Goal: Communication & Community: Answer question/provide support

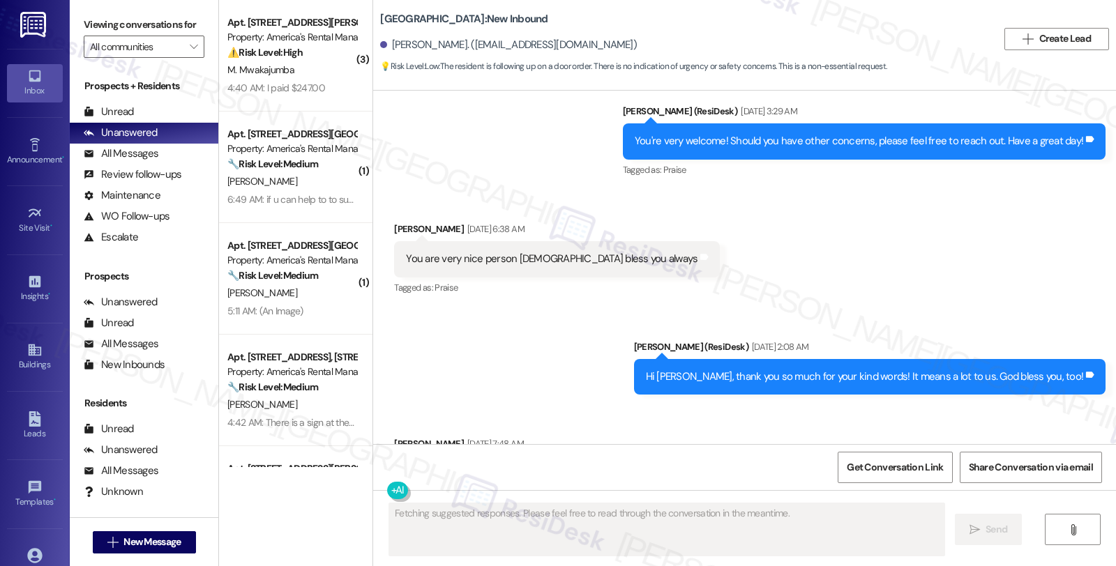
scroll to position [3496, 0]
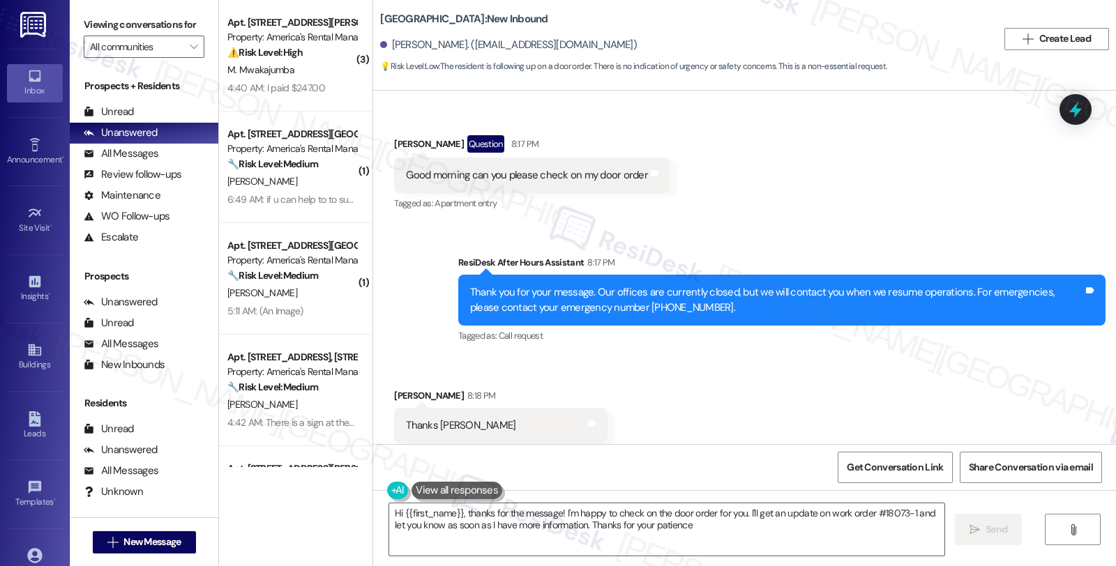
type textarea "Hi {{first_name}}, thanks for the message! I'm happy to check on the door order…"
drag, startPoint x: 1012, startPoint y: 385, endPoint x: 958, endPoint y: 370, distance: 56.3
click at [1012, 385] on div "Received via SMS [PERSON_NAME] 8:18 PM Thanks [PERSON_NAME] and notes Tagged as…" at bounding box center [744, 416] width 743 height 118
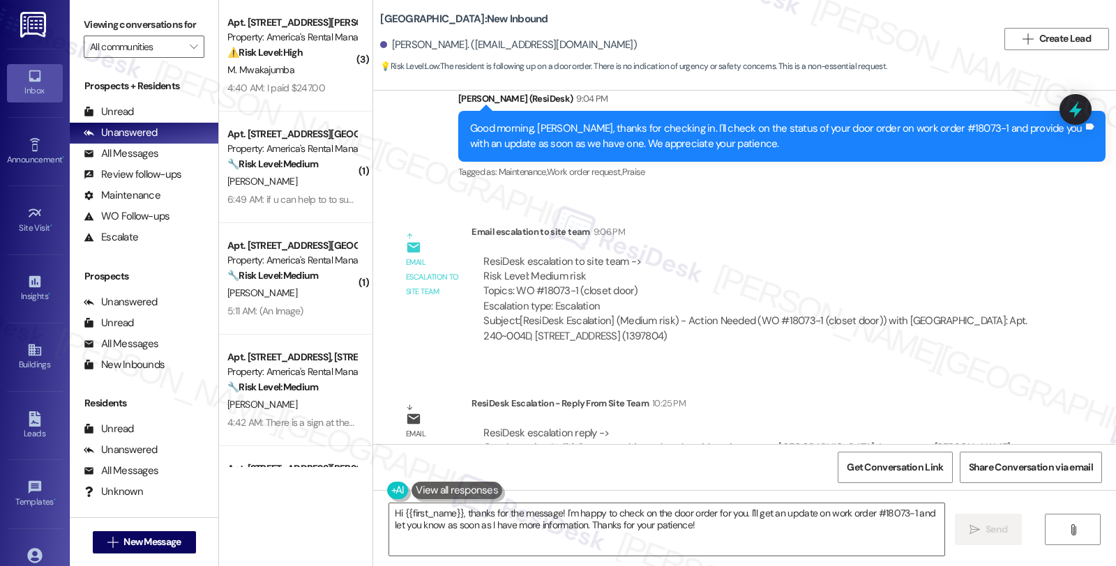
scroll to position [3928, 0]
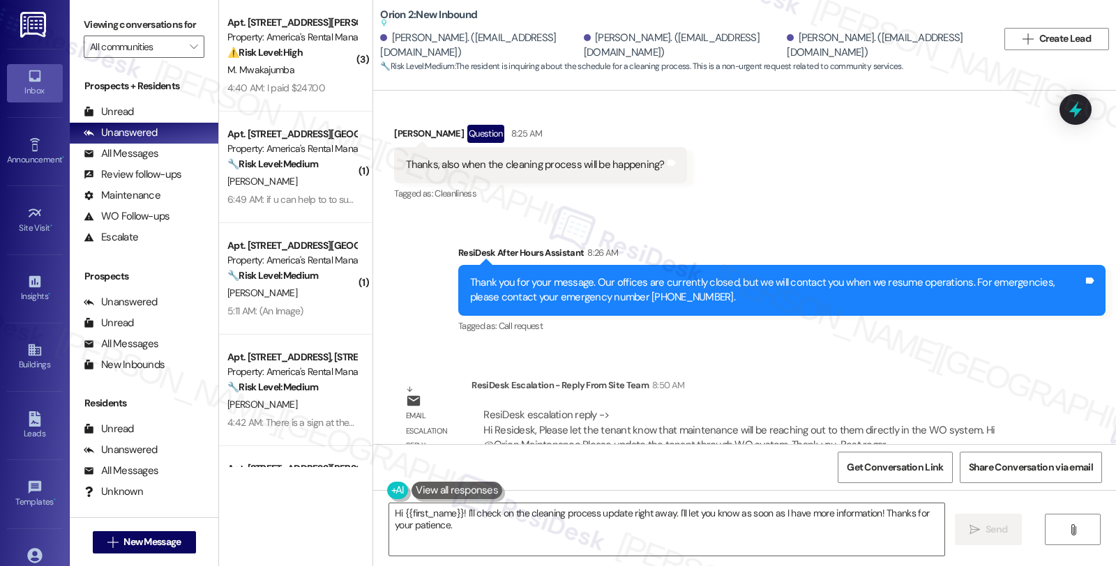
scroll to position [5788, 0]
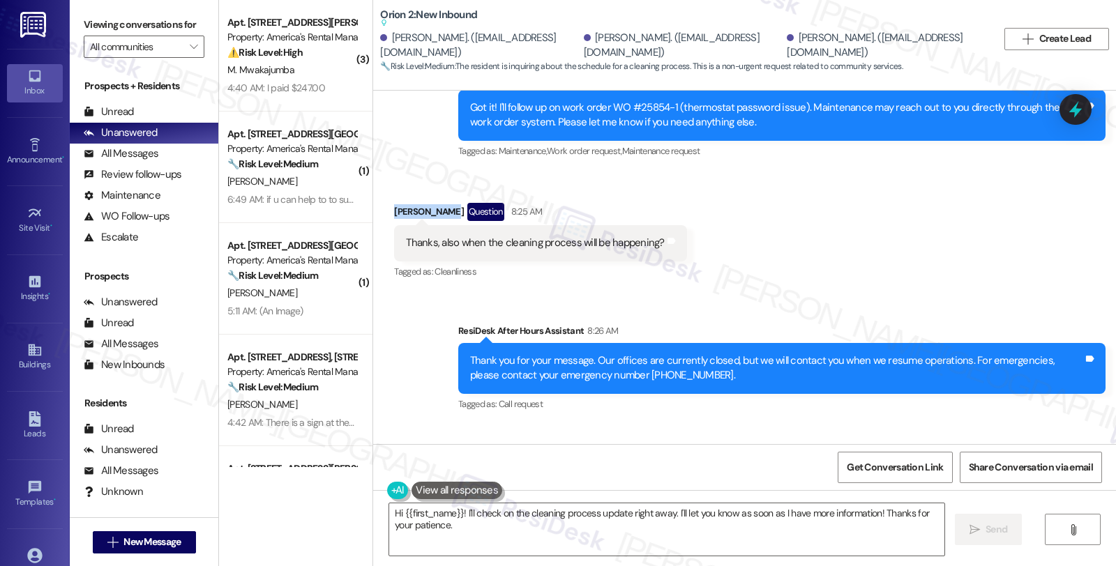
drag, startPoint x: 382, startPoint y: 181, endPoint x: 439, endPoint y: 179, distance: 57.3
click at [439, 193] on div "Received via SMS Aniket Kumar Question 8:25 AM Thanks, also when the cleaning p…" at bounding box center [540, 243] width 313 height 100
copy div "Aniket Kumar"
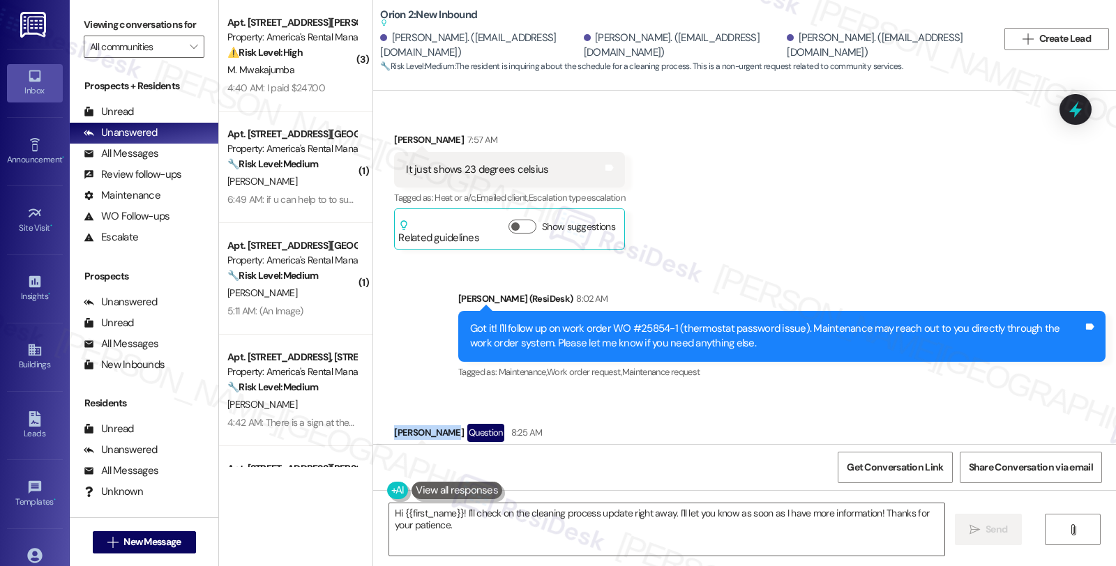
scroll to position [5556, 0]
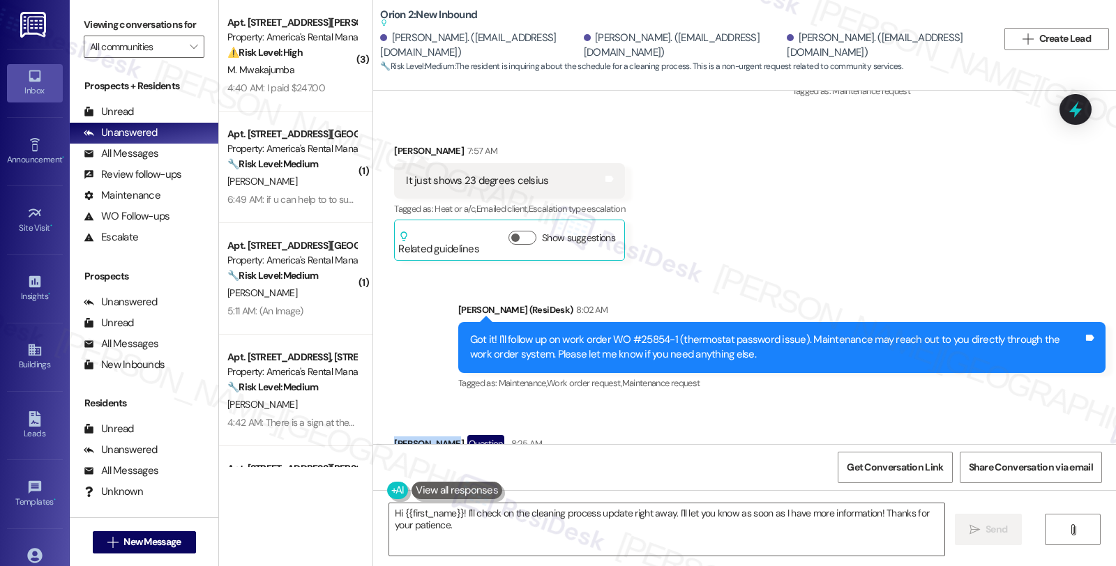
click at [399, 435] on div "Aniket Kumar Question 8:25 AM" at bounding box center [540, 446] width 292 height 22
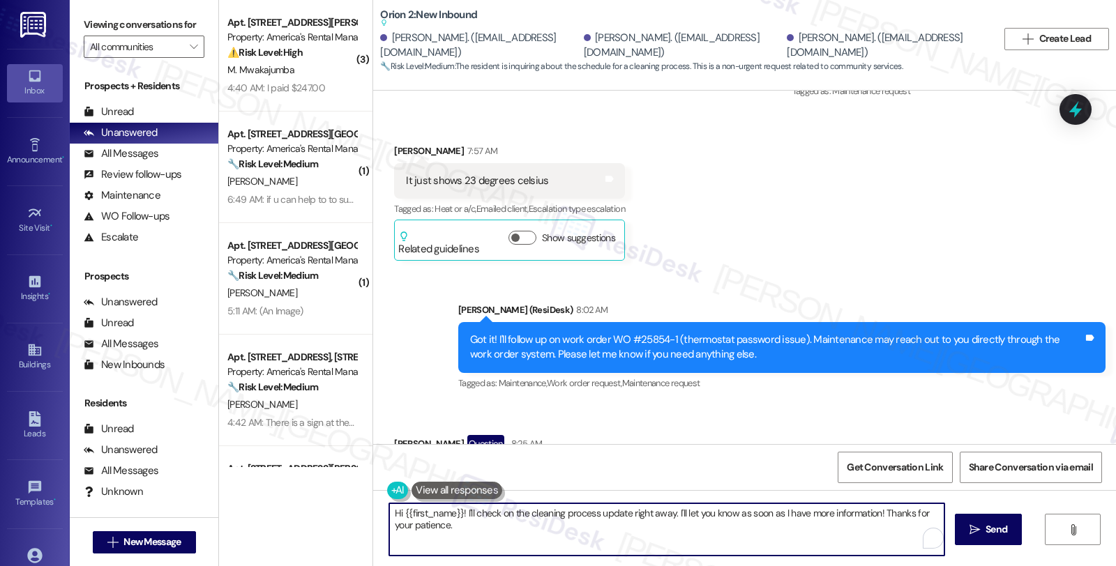
drag, startPoint x: 419, startPoint y: 514, endPoint x: 455, endPoint y: 511, distance: 35.7
click at [455, 511] on textarea "Hi {{first_name}}! I'll check on the cleaning process update right away. I'll l…" at bounding box center [666, 530] width 555 height 52
paste textarea "Aniket"
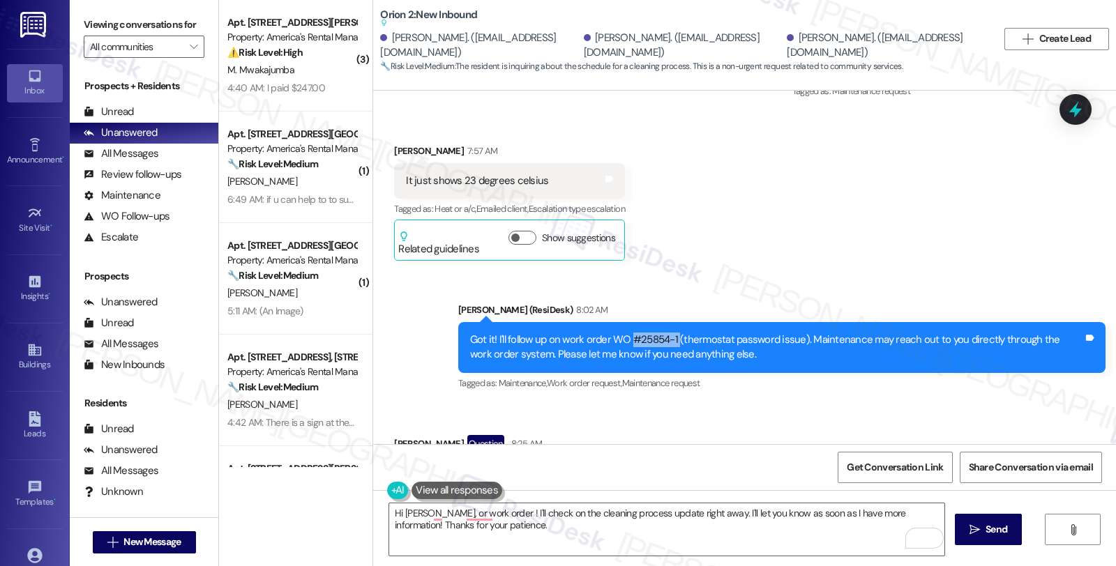
drag, startPoint x: 622, startPoint y: 309, endPoint x: 670, endPoint y: 308, distance: 48.1
click at [670, 333] on div "Got it! I'll follow up on work order WO #25854-1 (thermostat password issue). M…" at bounding box center [776, 348] width 613 height 30
click at [792, 333] on div "Got it! I'll follow up on work order WO #25854-1 (thermostat password issue). M…" at bounding box center [776, 348] width 613 height 30
copy div "#25854-1 (thermostat password issue)"
click at [480, 511] on textarea "Hi Aniket, or work order ! I'll check on the cleaning process update right away…" at bounding box center [666, 530] width 555 height 52
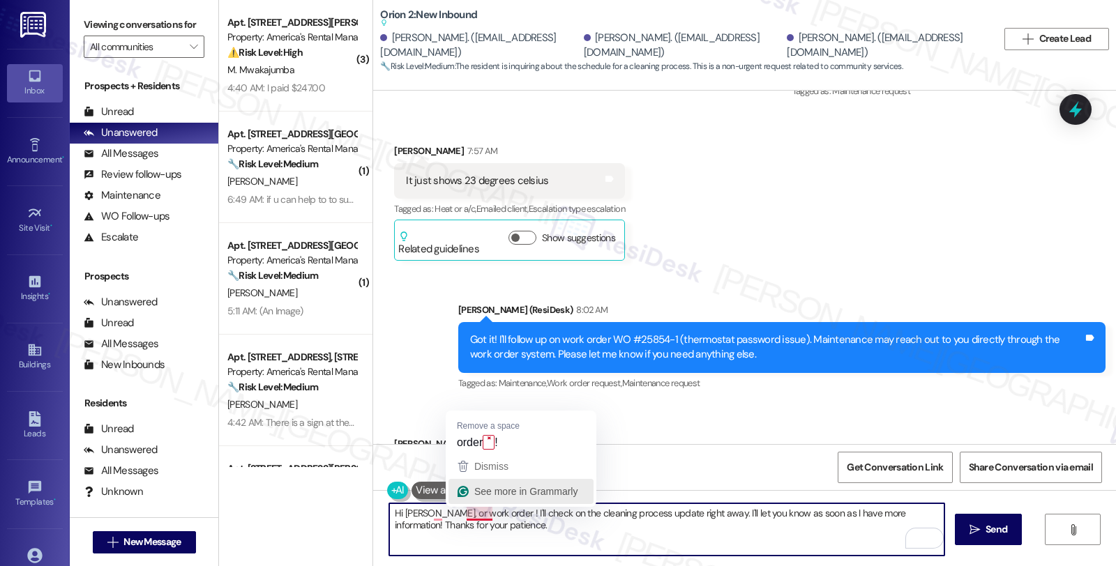
paste textarea "#25854-1 (thermostat password issue)"
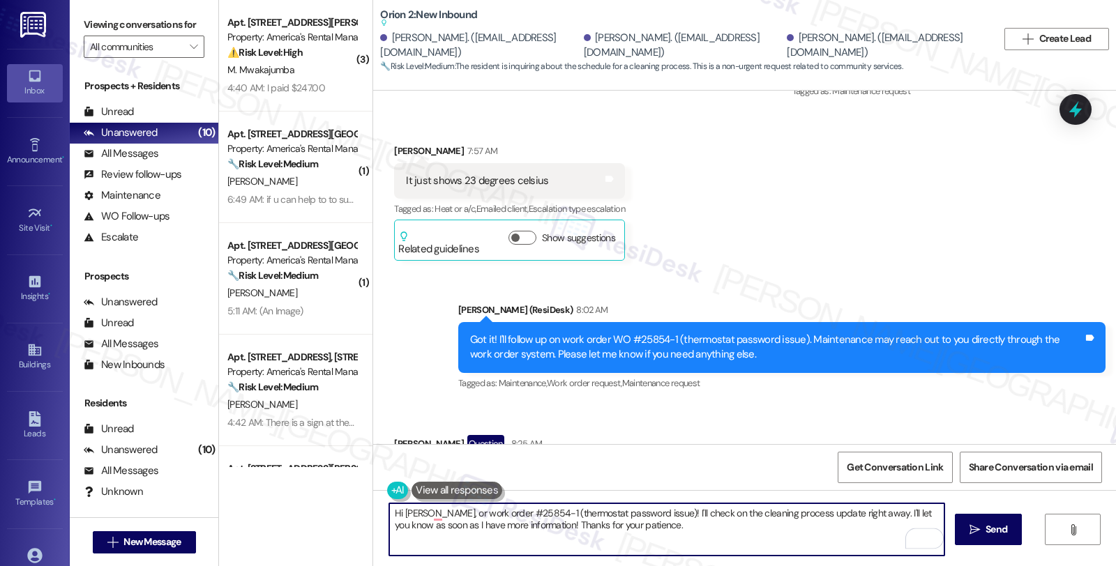
click at [423, 515] on textarea "Hi Aniket, or work order #25854-1 (thermostat password issue)! I'll check on th…" at bounding box center [666, 530] width 555 height 52
click at [645, 513] on textarea "Hi Aniket, for work order #25854-1 (thermostat password issue)! I'll check on t…" at bounding box center [666, 530] width 555 height 52
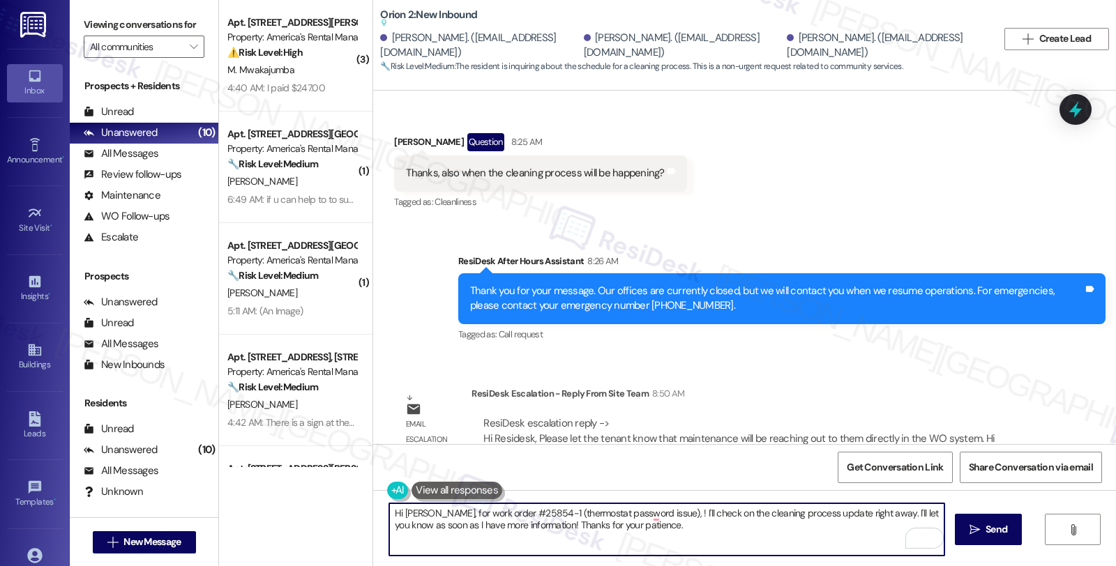
scroll to position [5867, 0]
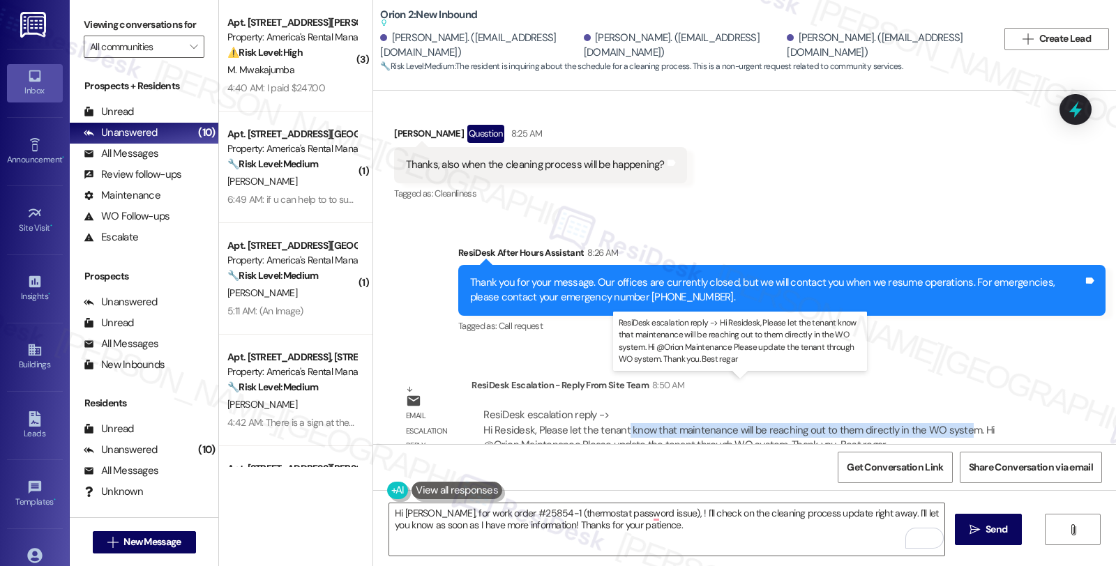
drag, startPoint x: 615, startPoint y: 398, endPoint x: 945, endPoint y: 396, distance: 330.0
click at [951, 408] on div "ResiDesk escalation reply -> Hi Residesk, Please let the tenant know that maint…" at bounding box center [738, 430] width 511 height 44
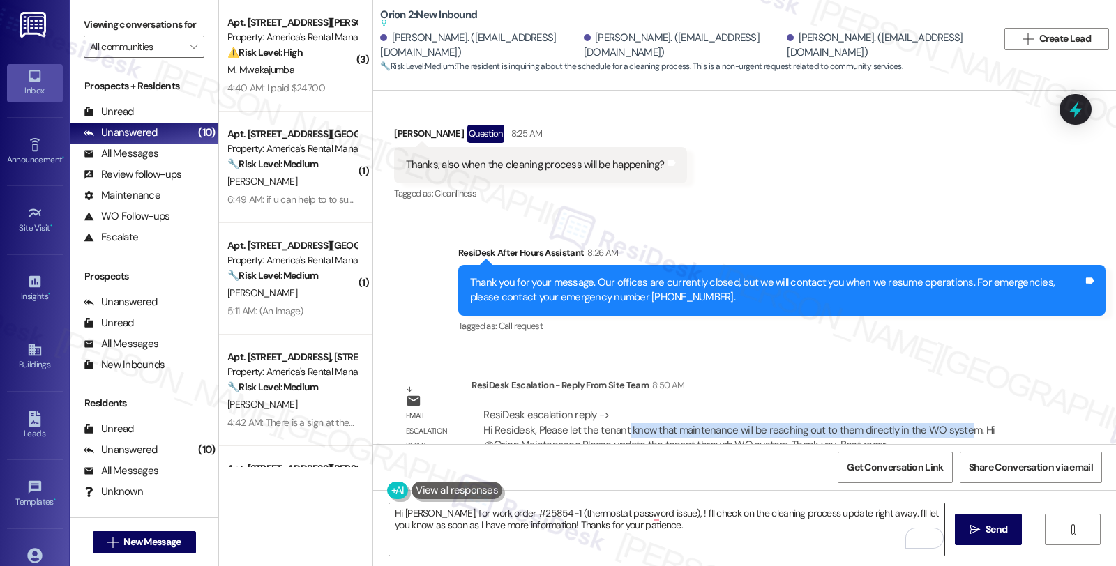
copy div "know that maintenance will be reaching out to them directly in the WO syste"
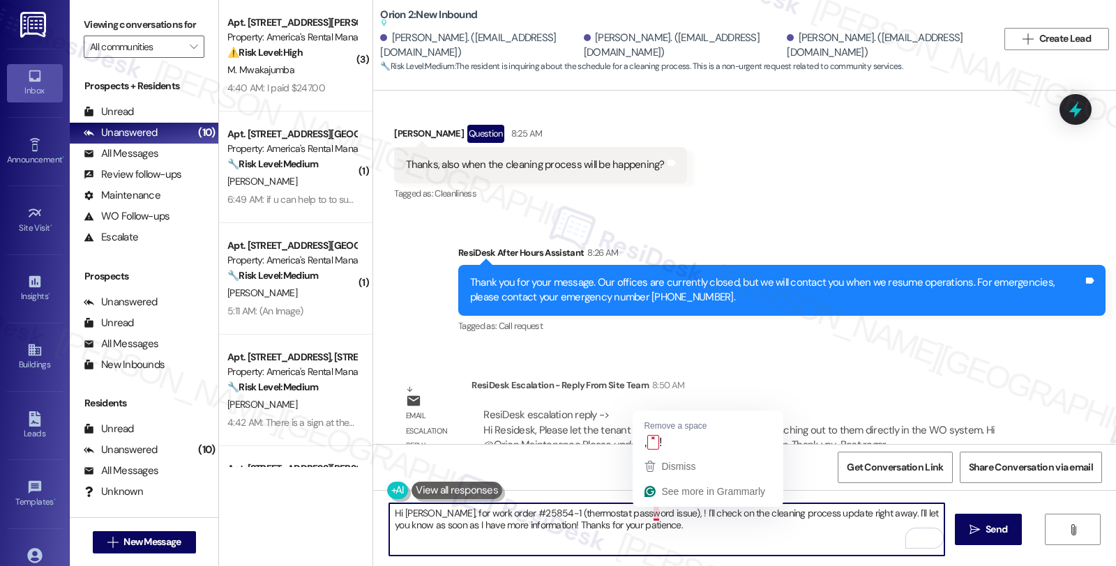
drag, startPoint x: 645, startPoint y: 511, endPoint x: 665, endPoint y: 533, distance: 29.1
click at [665, 533] on textarea "Hi Aniket, for work order #25854-1 (thermostat password issue), ! I'll check on…" at bounding box center [666, 530] width 555 height 52
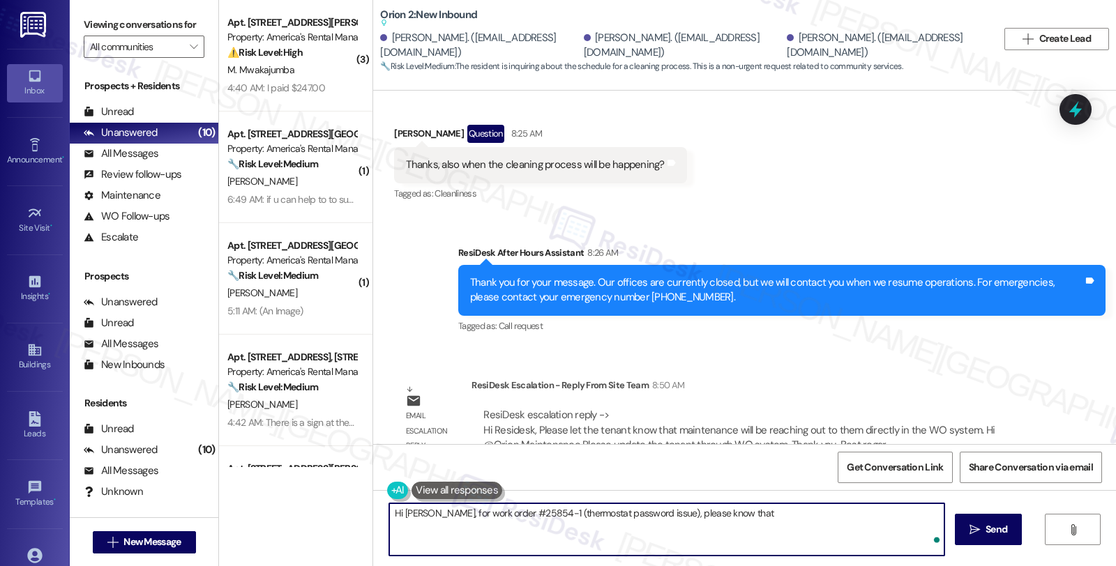
paste textarea "know that maintenance will be reaching out to them directly in the WO syste"
click at [731, 513] on textarea "Hi Aniket, for work order #25854-1 (thermostat password issue), please know tha…" at bounding box center [666, 530] width 555 height 52
click at [461, 527] on textarea "Hi Aniket, for work order #25854-1 (thermostat password issue), please know tha…" at bounding box center [666, 530] width 555 height 52
click at [497, 528] on textarea "Hi Aniket, for work order #25854-1 (thermostat password issue), please know tha…" at bounding box center [666, 530] width 555 height 52
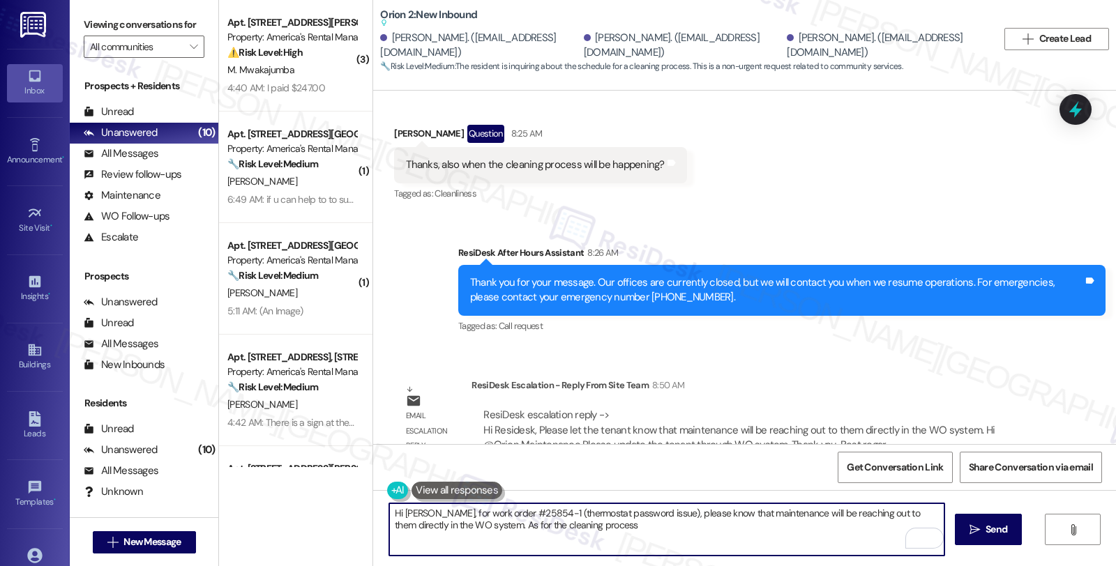
click at [596, 527] on textarea "Hi Aniket, for work order #25854-1 (thermostat password issue), please know tha…" at bounding box center [666, 530] width 555 height 52
click at [754, 529] on textarea "Hi Aniket, for work order #25854-1 (thermostat password issue), please know tha…" at bounding box center [666, 530] width 555 height 52
type textarea "Hi Aniket, for work order #25854-1 (thermostat password issue), please know tha…"
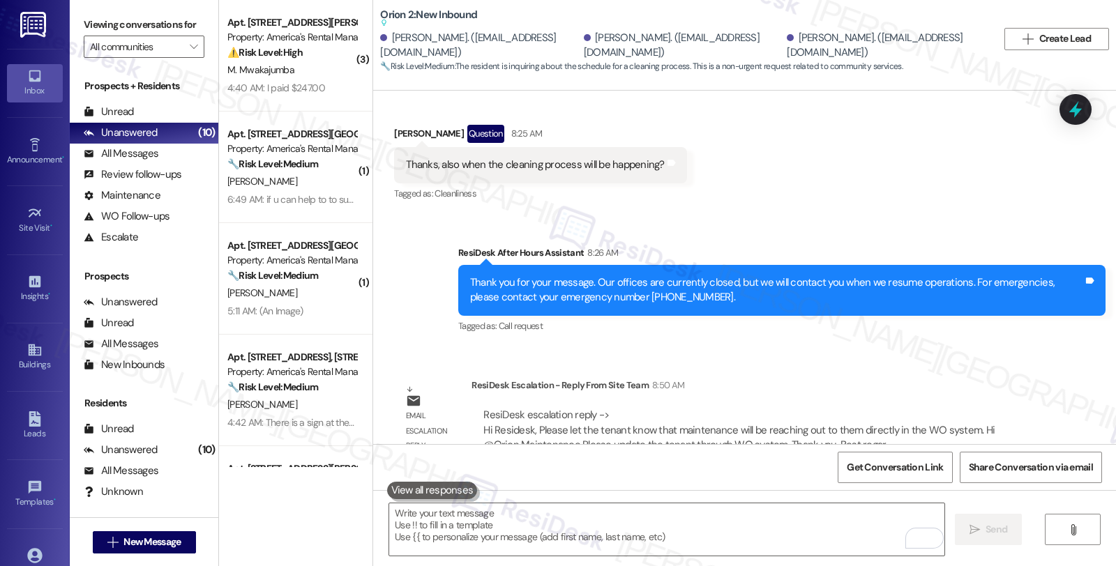
click at [1016, 235] on div "Sent via SMS ResiDesk After Hours Assistant 8:26 AM Thank you for your message.…" at bounding box center [782, 291] width 668 height 112
click at [981, 214] on div "Sent via SMS ResiDesk After Hours Assistant 8:26 AM Thank you for your message.…" at bounding box center [744, 280] width 743 height 133
click at [39, 363] on div "Buildings" at bounding box center [35, 365] width 70 height 14
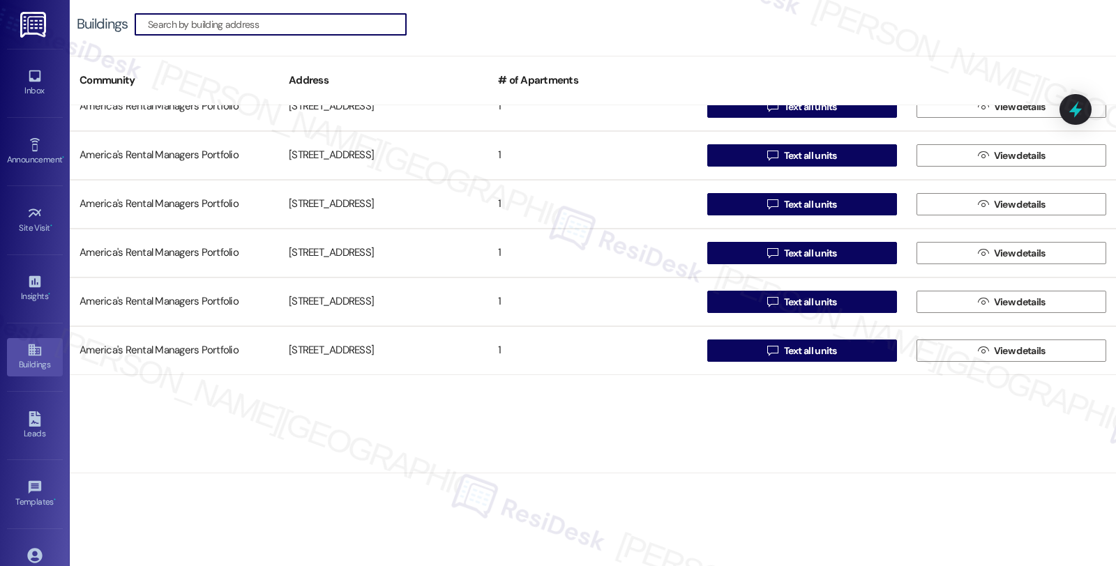
scroll to position [3952, 0]
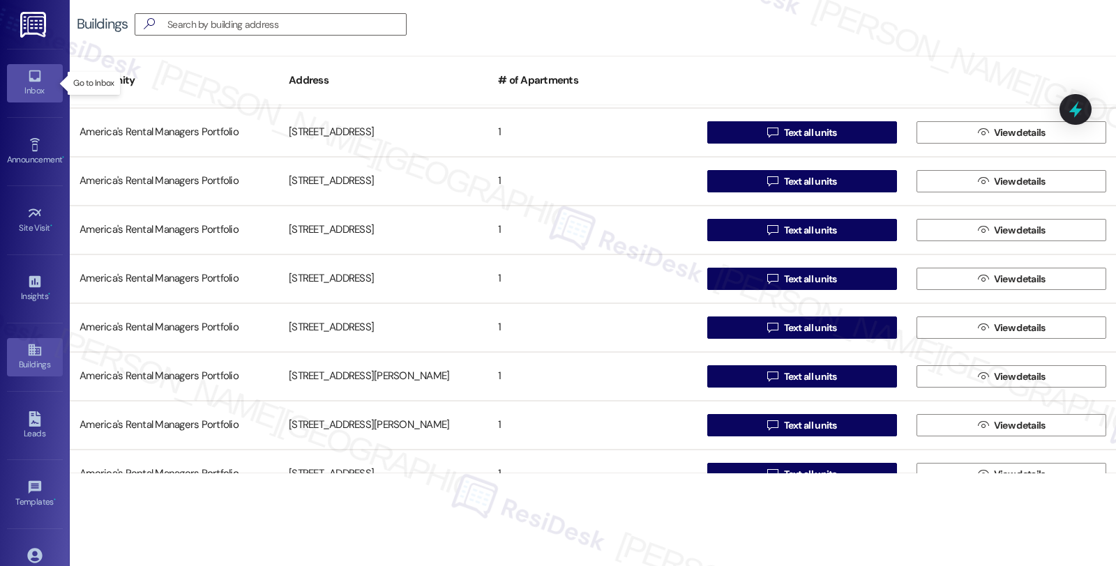
click at [23, 75] on link "Inbox" at bounding box center [35, 83] width 56 height 38
